Goal: Check status: Check status

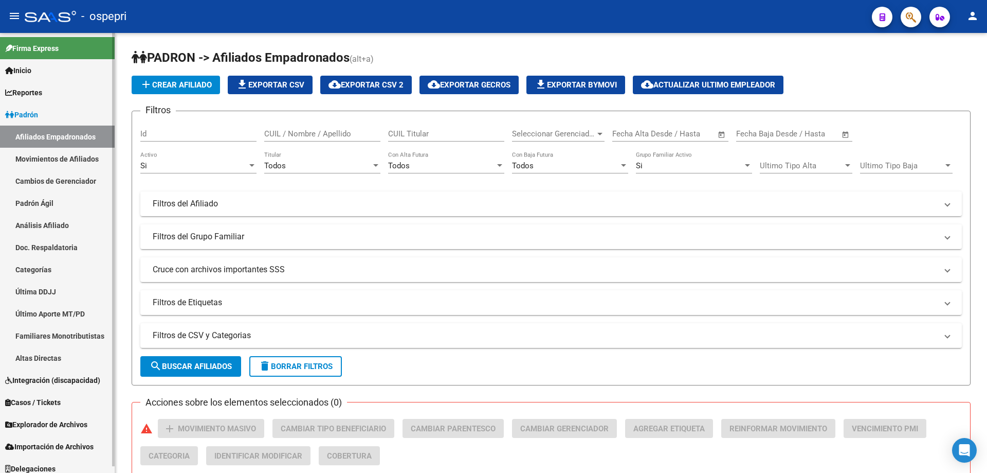
click at [53, 219] on link "Análisis Afiliado" at bounding box center [57, 225] width 115 height 22
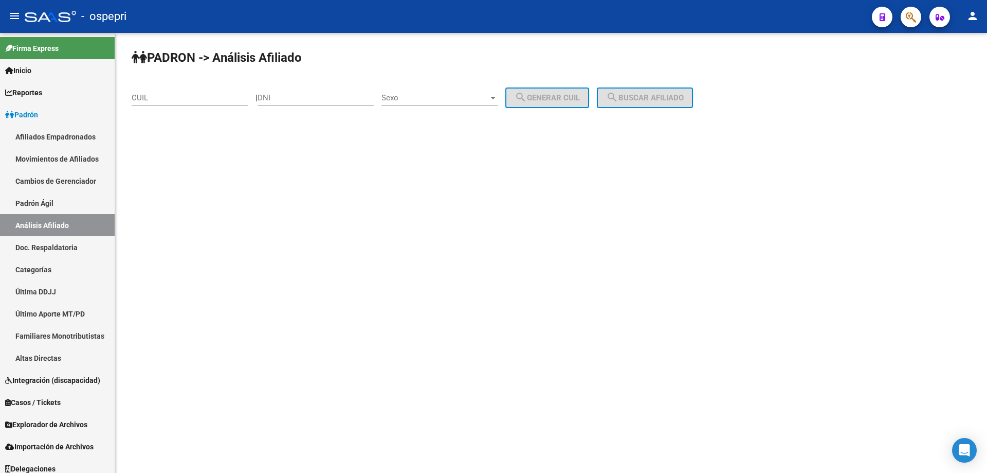
click at [302, 103] on div "DNI" at bounding box center [316, 94] width 116 height 22
paste input "38494447"
type input "38494447"
click at [432, 105] on div "Sexo Sexo" at bounding box center [440, 94] width 116 height 22
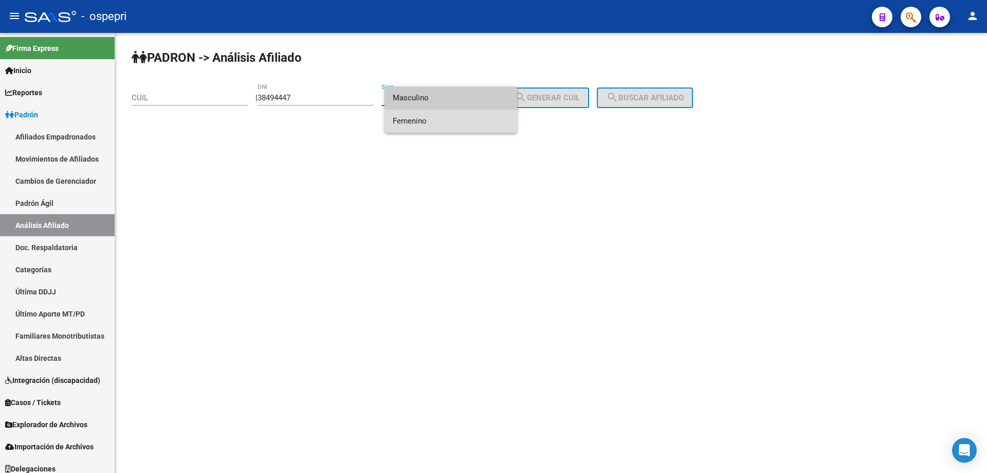
click at [431, 123] on span "Femenino" at bounding box center [451, 121] width 116 height 23
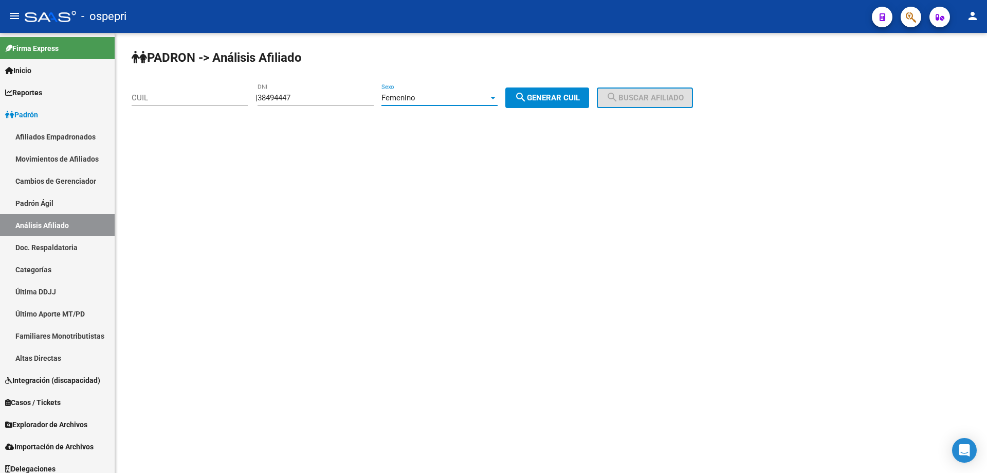
drag, startPoint x: 546, startPoint y: 102, endPoint x: 577, endPoint y: 99, distance: 31.5
click at [548, 102] on button "search Generar CUIL" at bounding box center [547, 97] width 84 height 21
type input "27-38494447-2"
click at [653, 86] on div "[PERSON_NAME] -> Análisis Afiliado 27-38494447-2 CUIL | 38494447 DNI Femenino S…" at bounding box center [551, 87] width 872 height 108
click at [652, 95] on span "search Buscar afiliado" at bounding box center [645, 97] width 78 height 9
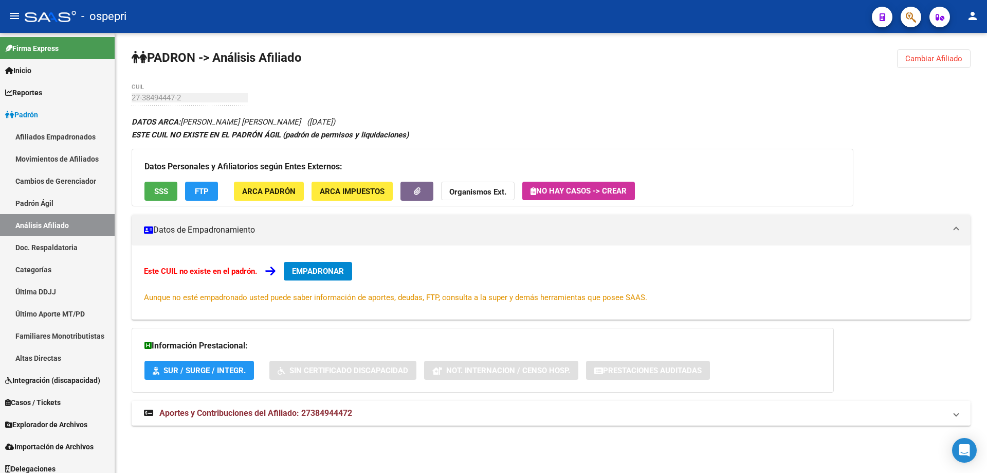
click at [345, 412] on span "Aportes y Contribuciones del Afiliado: 27384944472" at bounding box center [255, 413] width 193 height 10
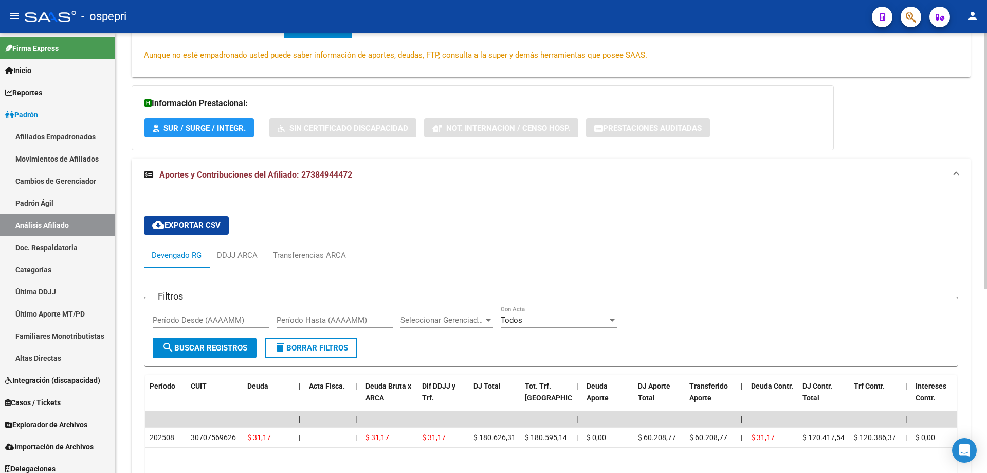
scroll to position [274, 0]
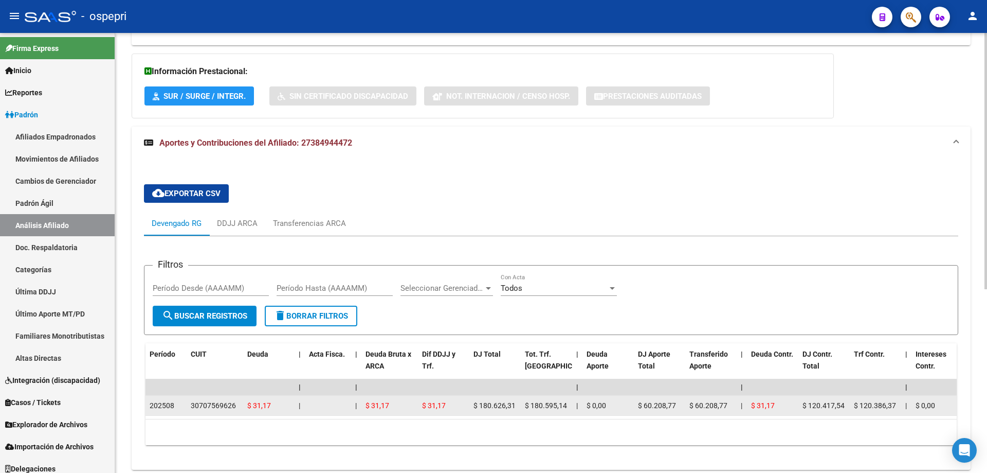
click at [204, 401] on div "30707569626" at bounding box center [213, 406] width 45 height 12
copy div "30707569626"
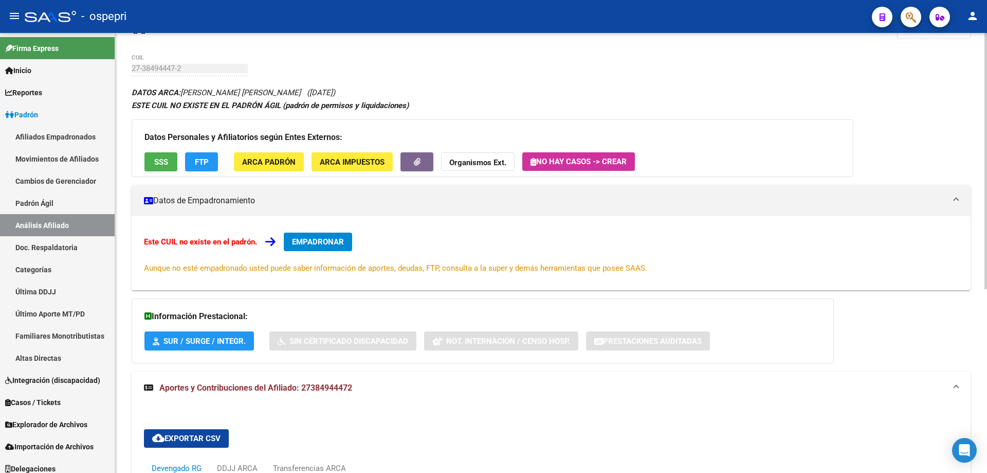
scroll to position [0, 0]
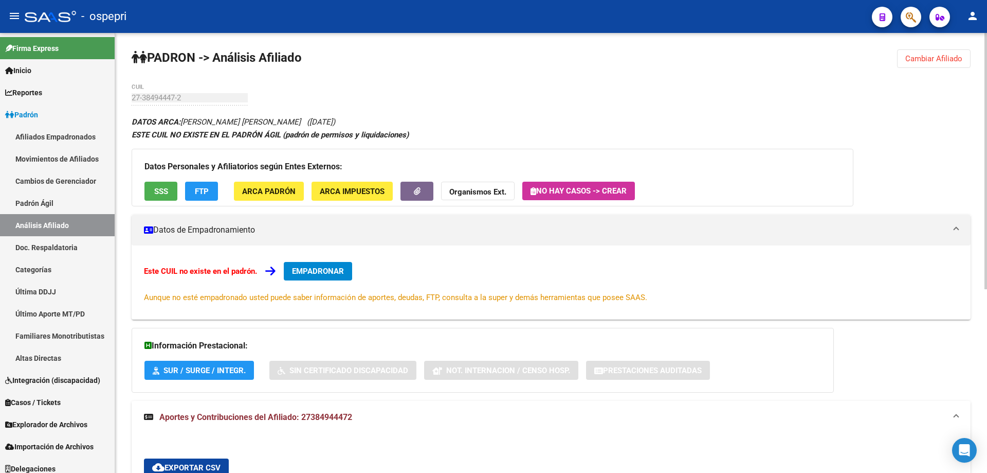
click at [922, 55] on span "Cambiar Afiliado" at bounding box center [933, 58] width 57 height 9
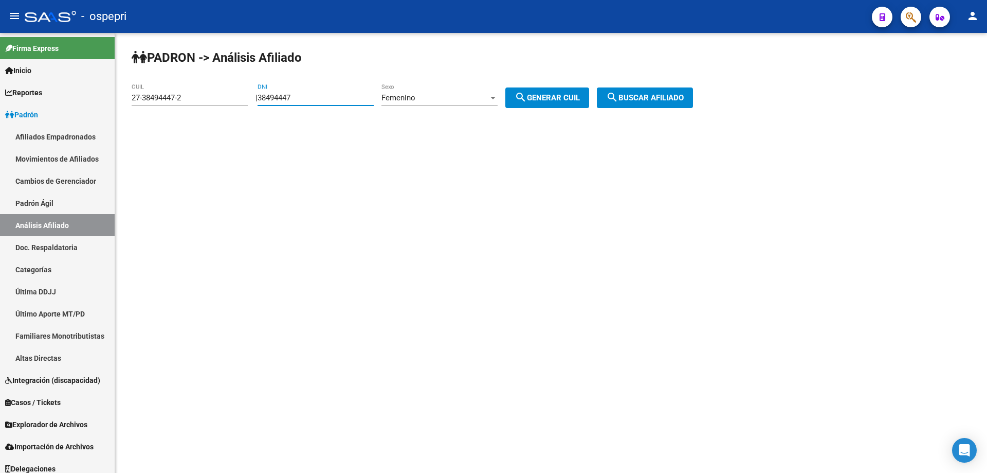
click at [288, 98] on input "38494447" at bounding box center [316, 97] width 116 height 9
paste input "7936553"
type input "37936553"
click at [484, 104] on div "Femenino Sexo" at bounding box center [440, 94] width 116 height 22
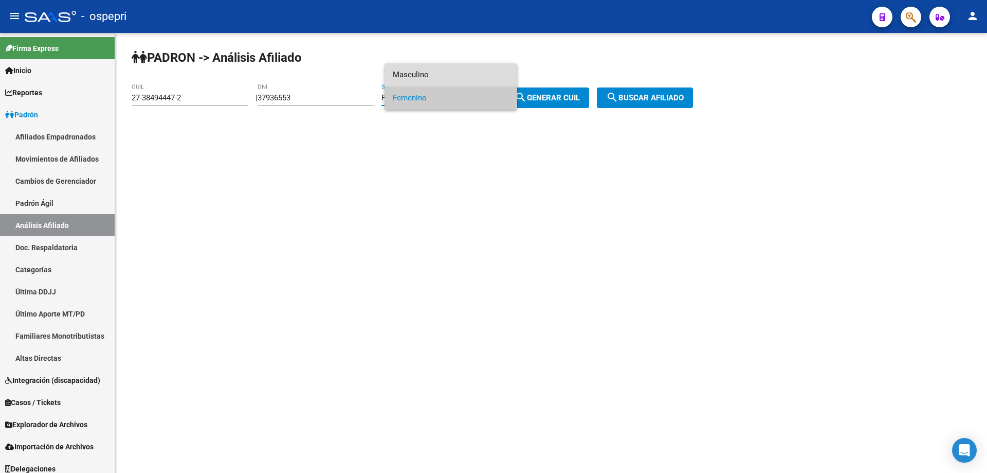
click at [445, 79] on span "Masculino" at bounding box center [451, 74] width 116 height 23
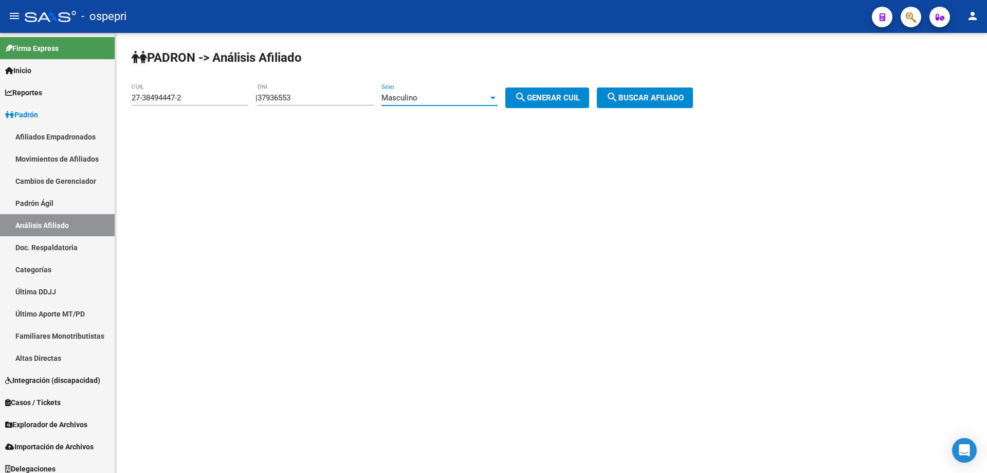
click at [564, 97] on span "search Generar CUIL" at bounding box center [547, 97] width 65 height 9
type input "20-37936553-2"
click at [650, 94] on span "search Buscar afiliado" at bounding box center [645, 97] width 78 height 9
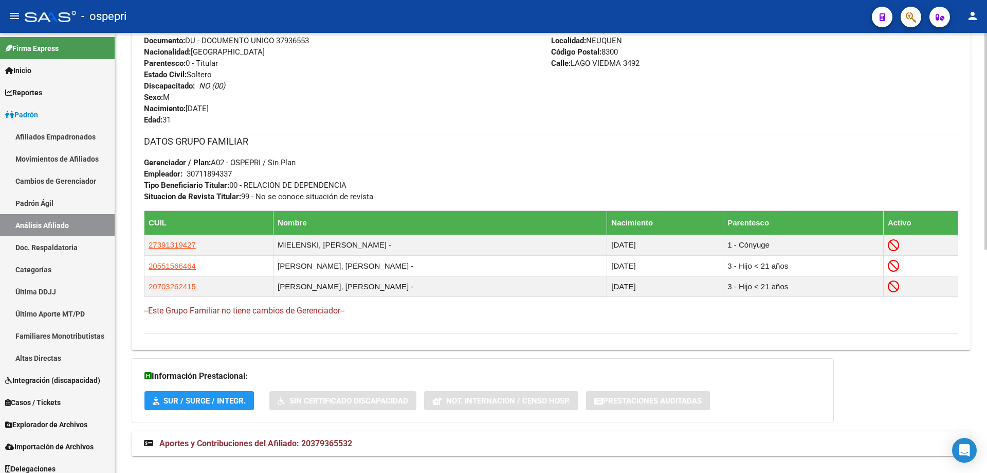
scroll to position [454, 0]
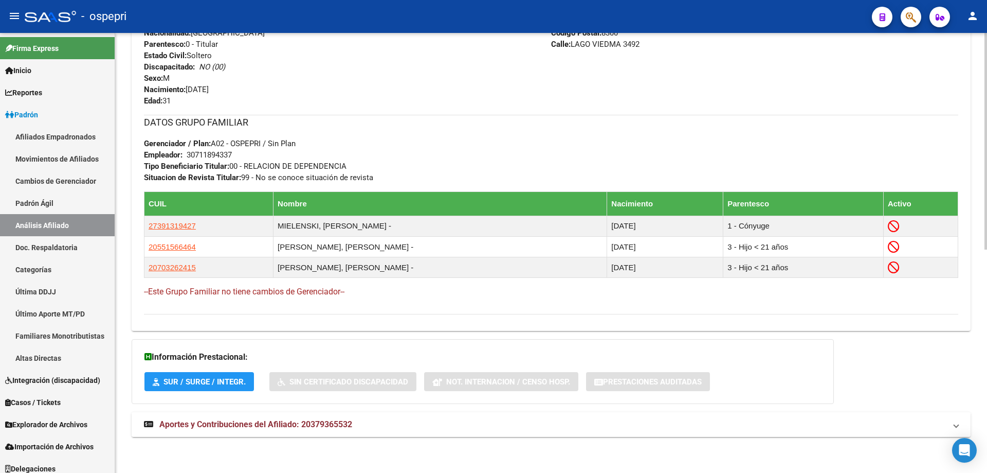
click at [259, 428] on span "Aportes y Contribuciones del Afiliado: 20379365532" at bounding box center [255, 424] width 193 height 10
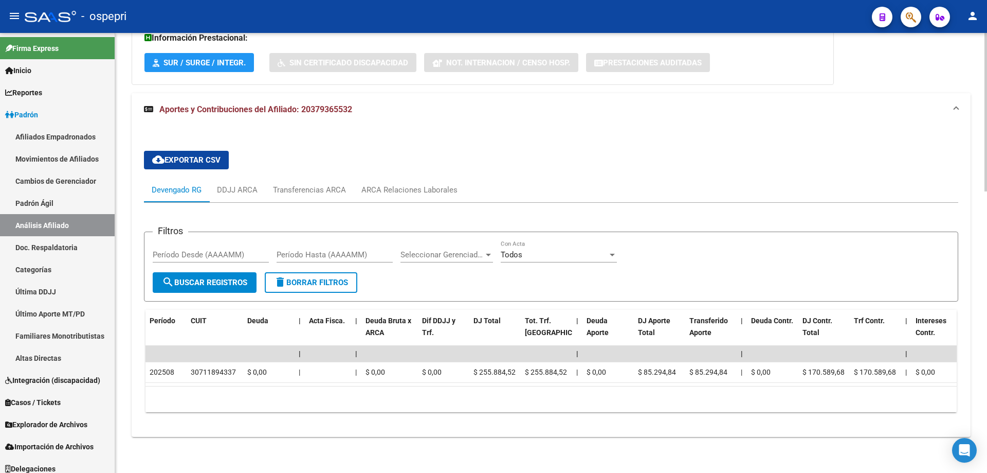
scroll to position [0, 0]
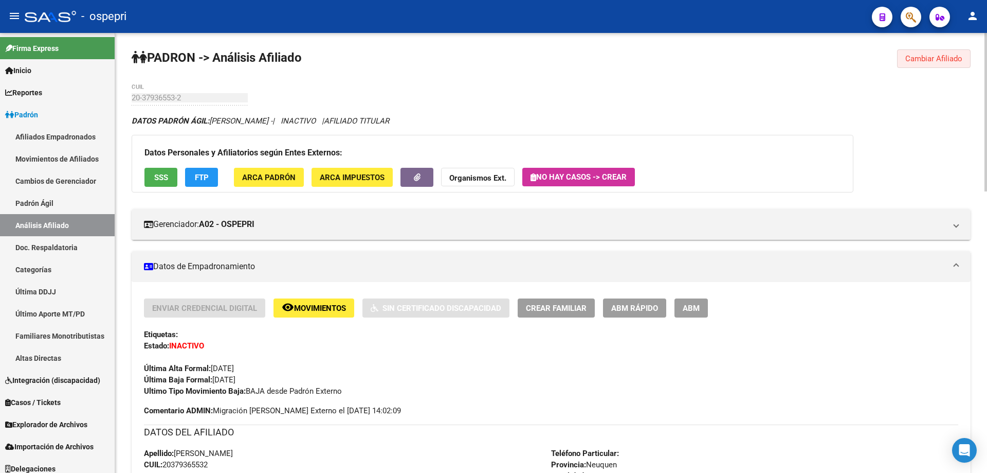
click at [944, 60] on span "Cambiar Afiliado" at bounding box center [933, 58] width 57 height 9
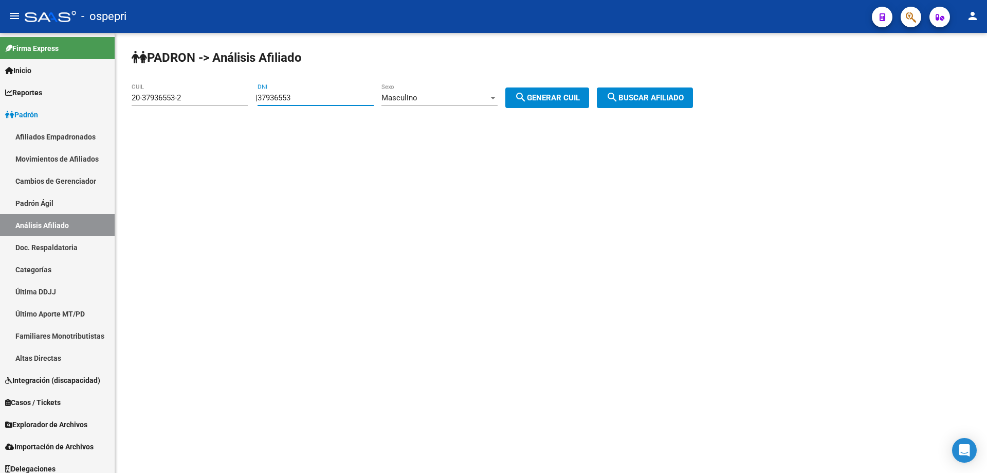
click at [276, 96] on input "37936553" at bounding box center [316, 97] width 116 height 9
paste input "96046851"
type input "96046851"
click at [572, 100] on span "search Generar CUIL" at bounding box center [547, 97] width 65 height 9
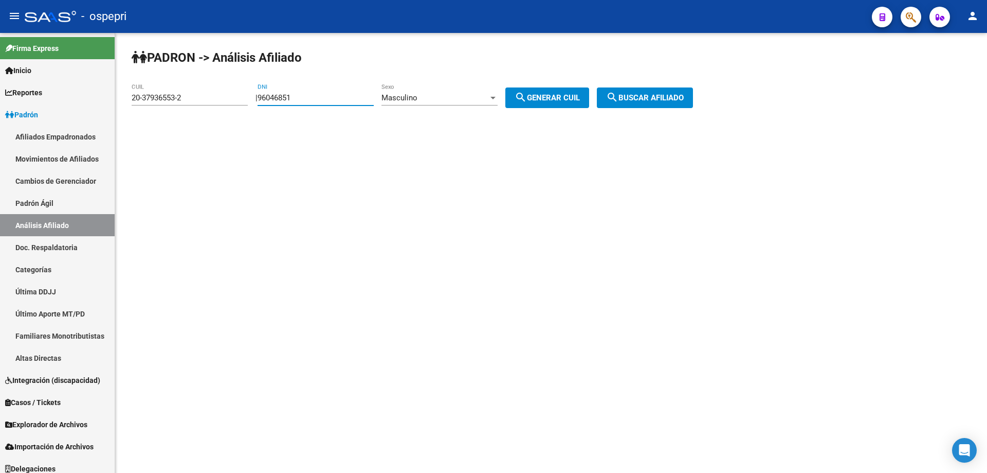
type input "20-96046851-2"
click at [649, 92] on button "search Buscar afiliado" at bounding box center [645, 97] width 96 height 21
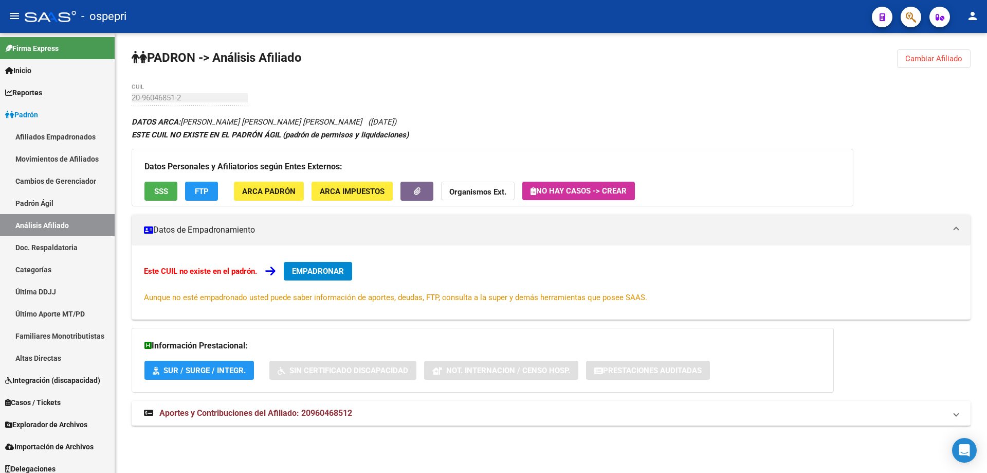
click at [301, 407] on strong "Aportes y Contribuciones del Afiliado: 20960468512" at bounding box center [248, 412] width 208 height 11
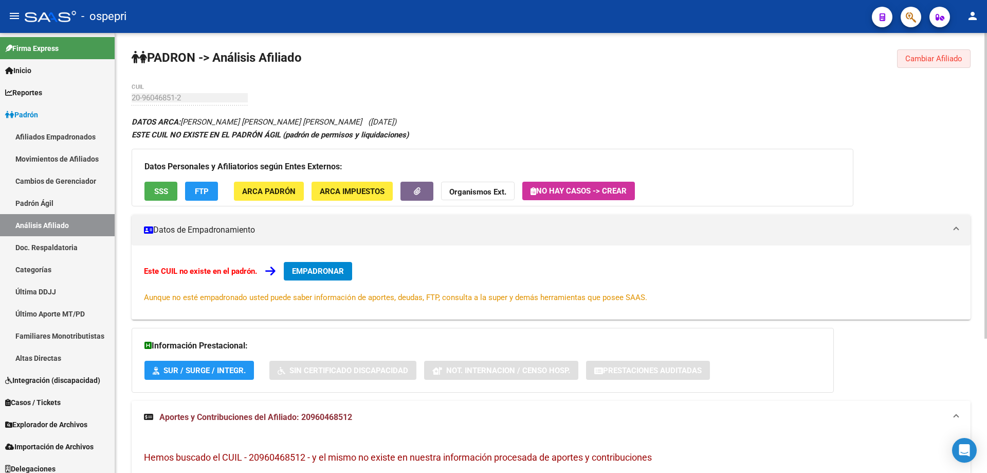
click at [934, 56] on span "Cambiar Afiliado" at bounding box center [933, 58] width 57 height 9
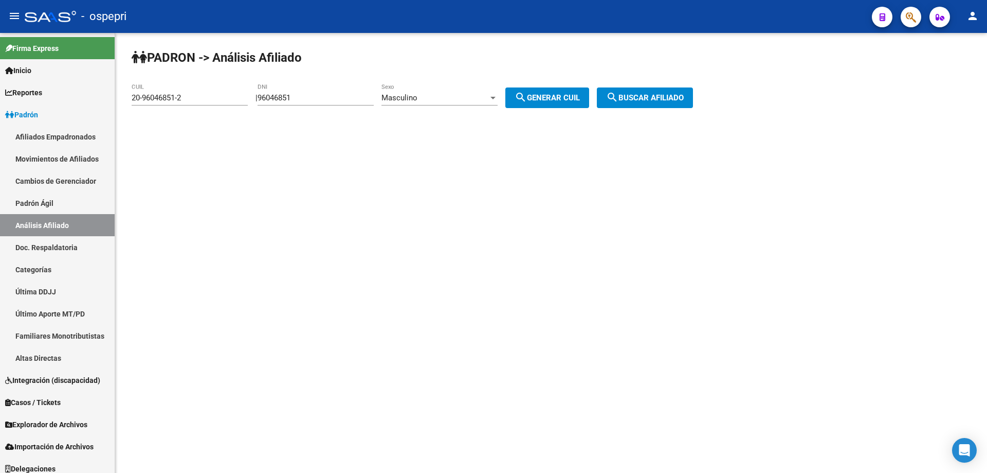
click at [275, 101] on input "96046851" at bounding box center [316, 97] width 116 height 9
click at [278, 99] on input "96046851" at bounding box center [316, 97] width 116 height 9
click at [278, 97] on input "96046851" at bounding box center [316, 97] width 116 height 9
paste input "40614866"
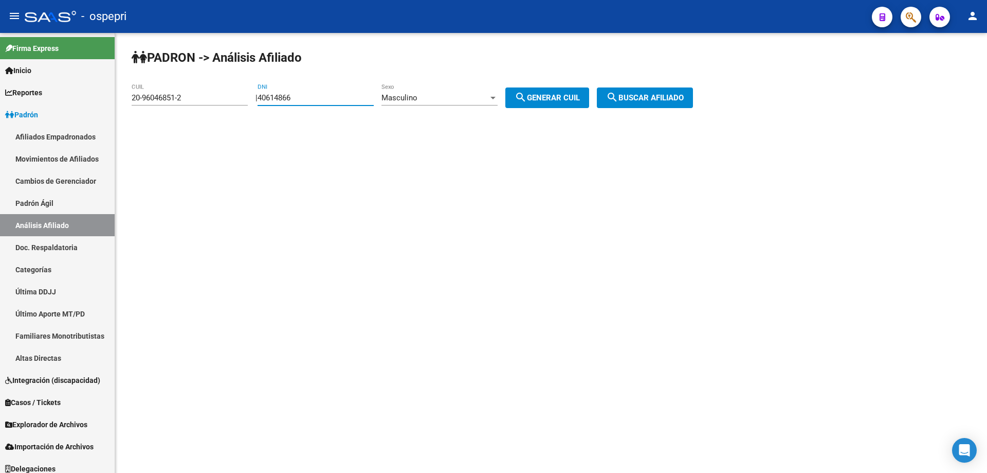
type input "40614866"
click at [547, 92] on button "search Generar CUIL" at bounding box center [547, 97] width 84 height 21
type input "20-40614866-2"
click at [665, 98] on span "search Buscar afiliado" at bounding box center [645, 97] width 78 height 9
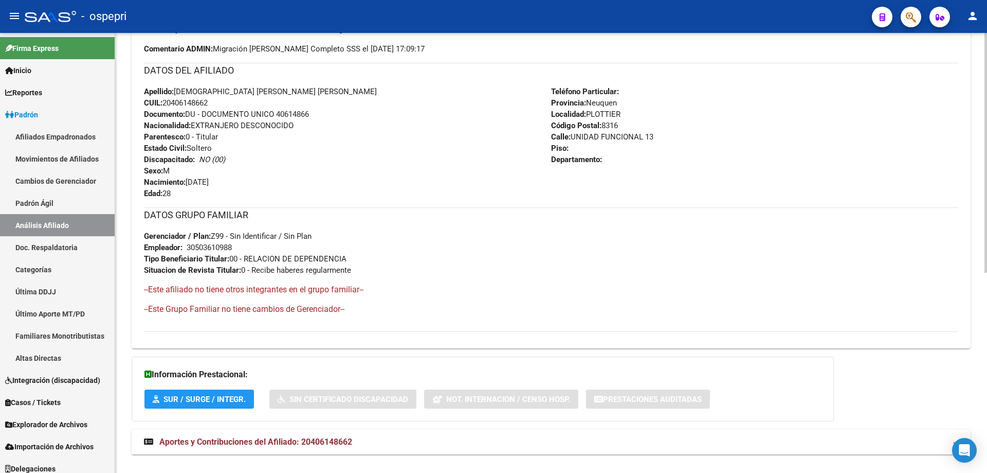
scroll to position [368, 0]
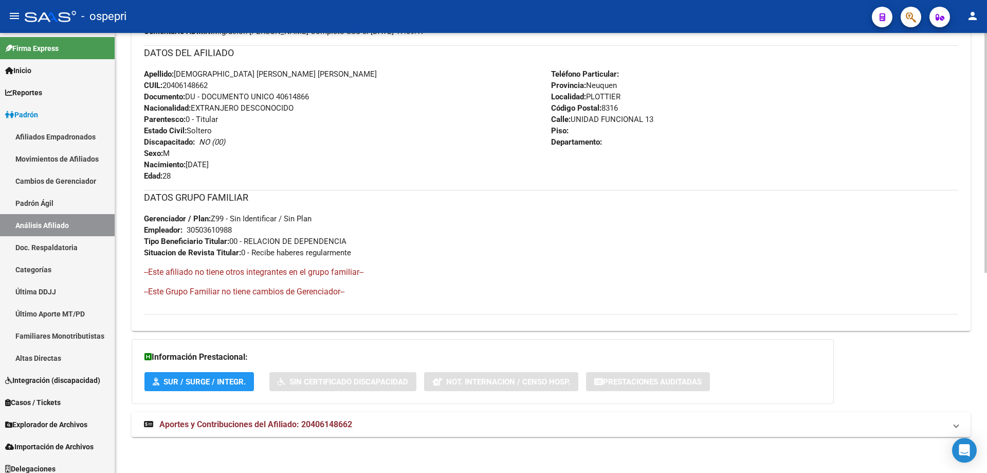
click at [291, 416] on mat-expansion-panel-header "Aportes y Contribuciones del Afiliado: 20406148662" at bounding box center [551, 424] width 839 height 25
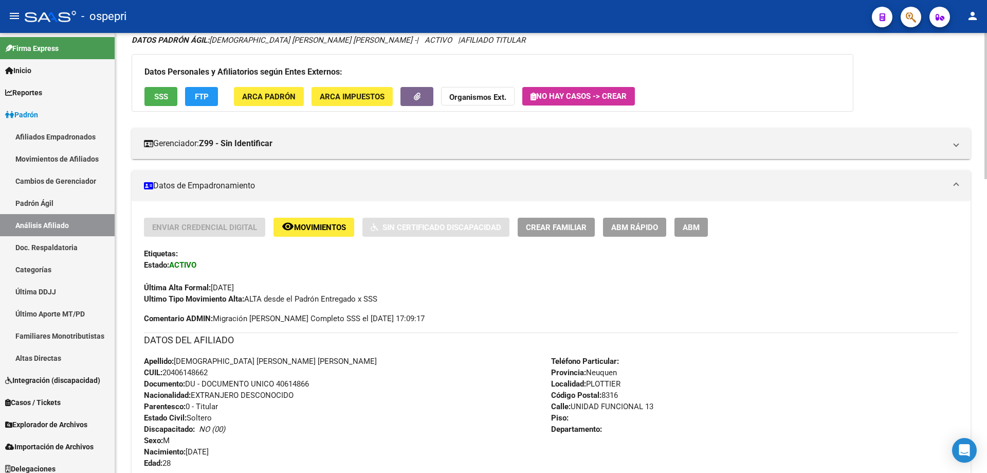
scroll to position [0, 0]
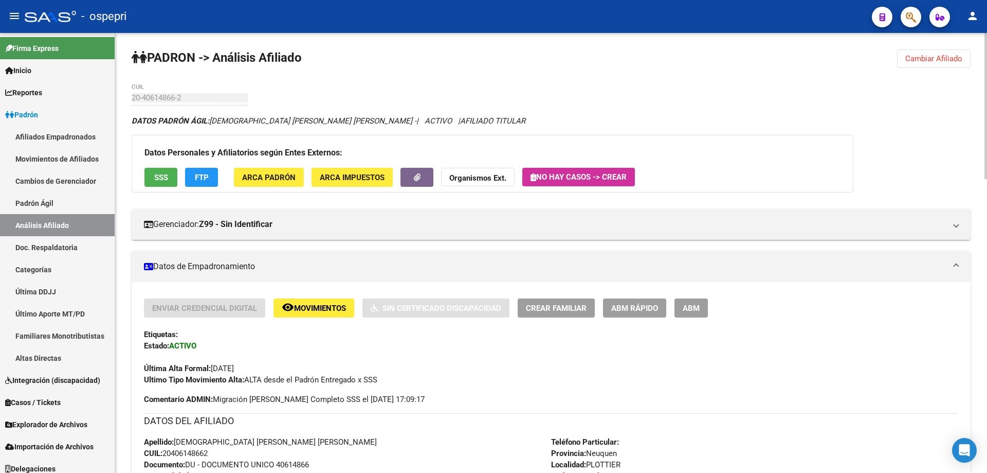
click at [937, 60] on span "Cambiar Afiliado" at bounding box center [933, 58] width 57 height 9
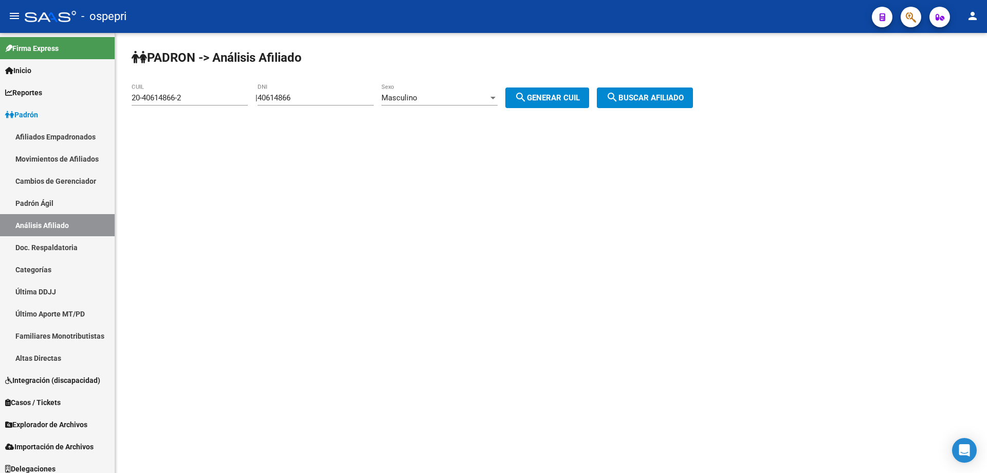
click at [294, 96] on input "40614866" at bounding box center [316, 97] width 116 height 9
drag, startPoint x: 294, startPoint y: 96, endPoint x: 288, endPoint y: 97, distance: 5.7
paste input "113203"
type input "40113203"
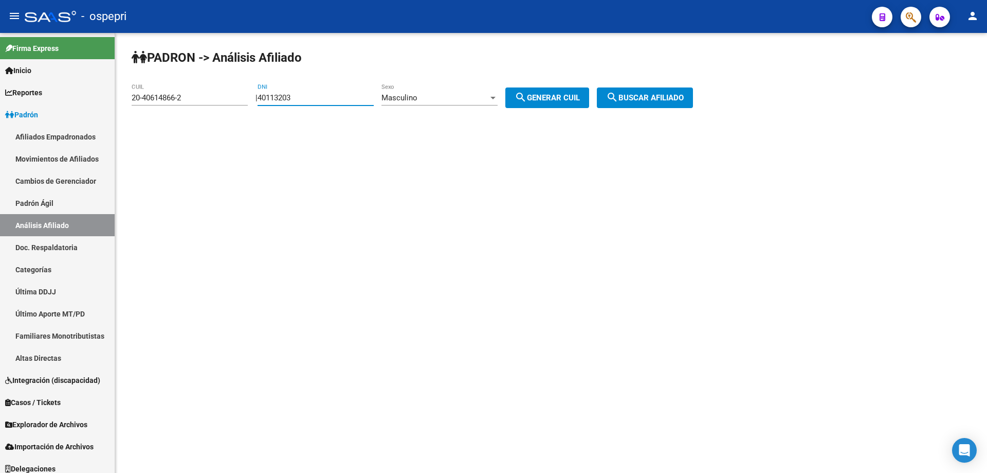
click at [553, 90] on button "search Generar CUIL" at bounding box center [547, 97] width 84 height 21
type input "20-40113203-2"
click at [643, 93] on button "search Buscar afiliado" at bounding box center [645, 97] width 96 height 21
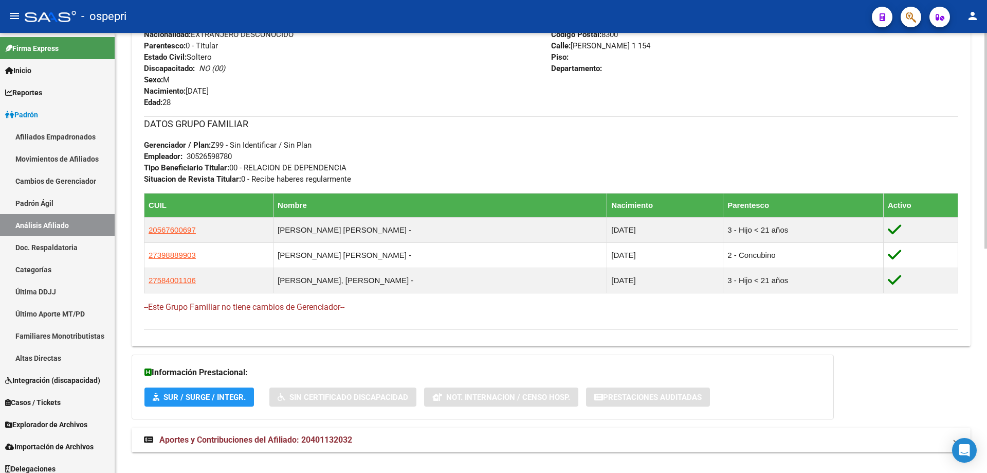
scroll to position [457, 0]
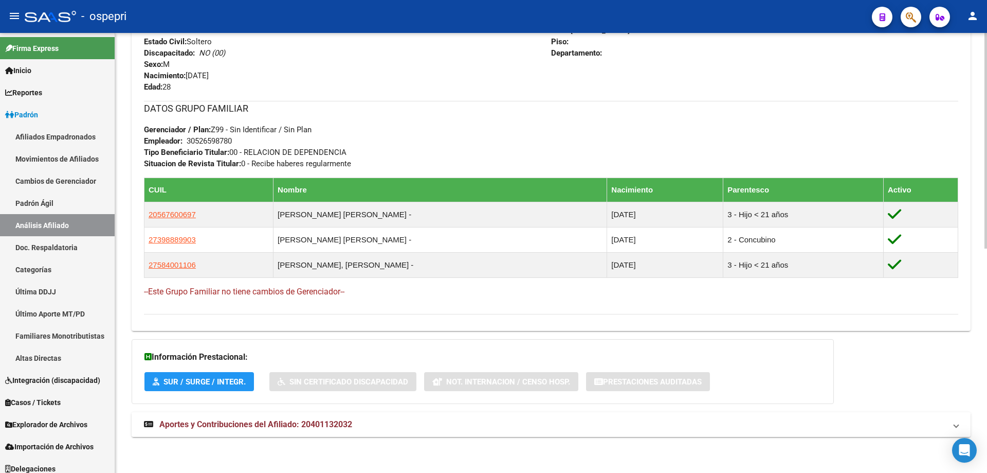
click at [315, 425] on span "Aportes y Contribuciones del Afiliado: 20401132032" at bounding box center [255, 424] width 193 height 10
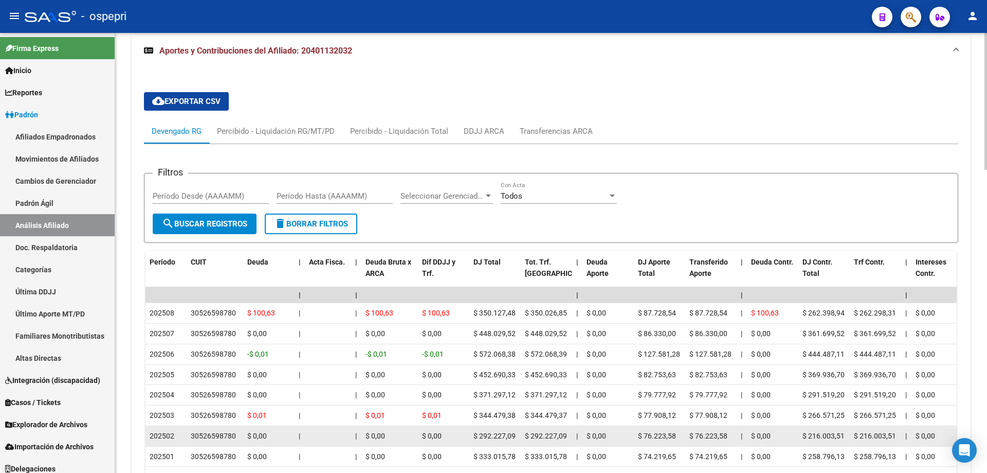
scroll to position [868, 0]
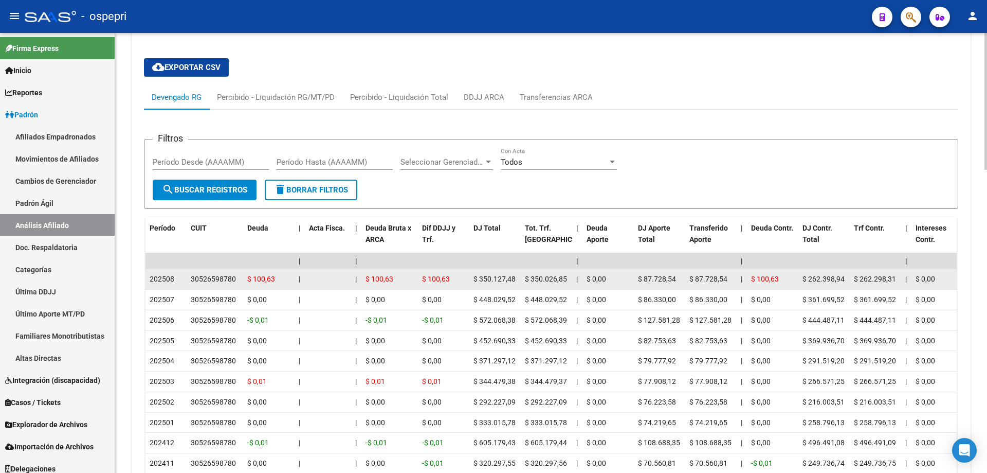
click at [196, 276] on div "30526598780" at bounding box center [213, 279] width 45 height 12
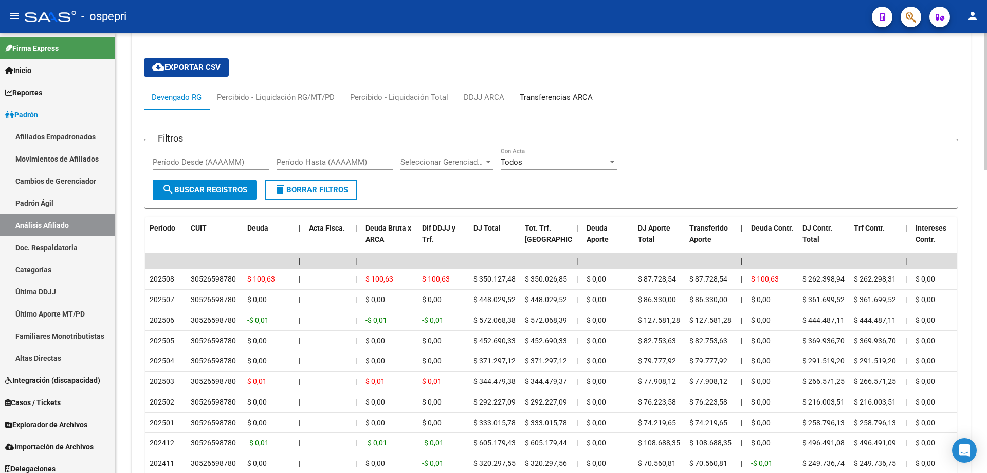
click at [553, 96] on div "Transferencias ARCA" at bounding box center [556, 97] width 73 height 11
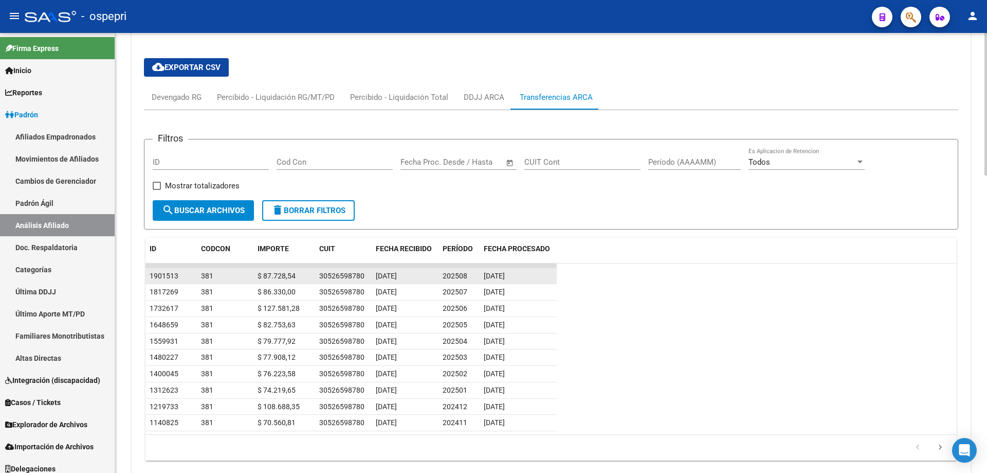
click at [349, 276] on div "30526598780" at bounding box center [341, 276] width 45 height 12
